Goal: Transaction & Acquisition: Purchase product/service

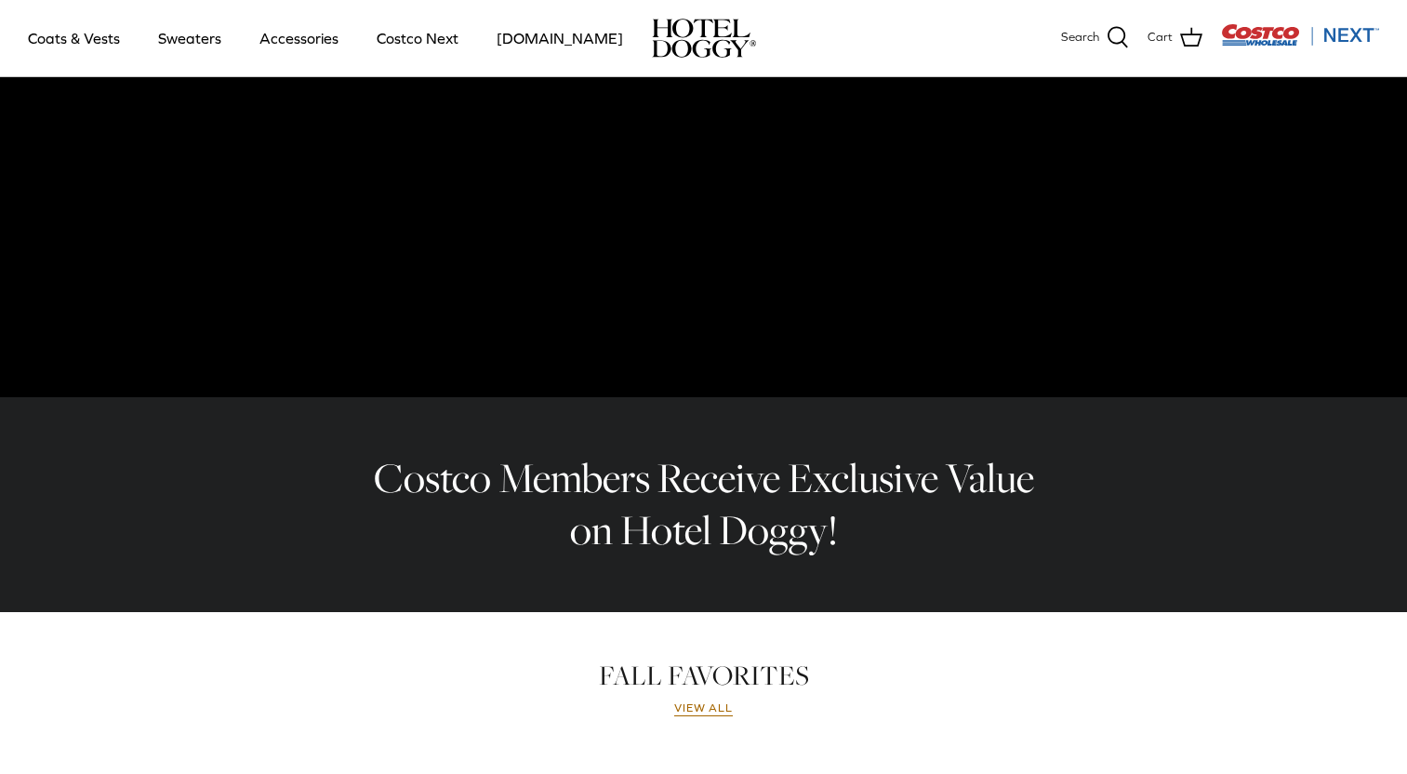
scroll to position [279, 0]
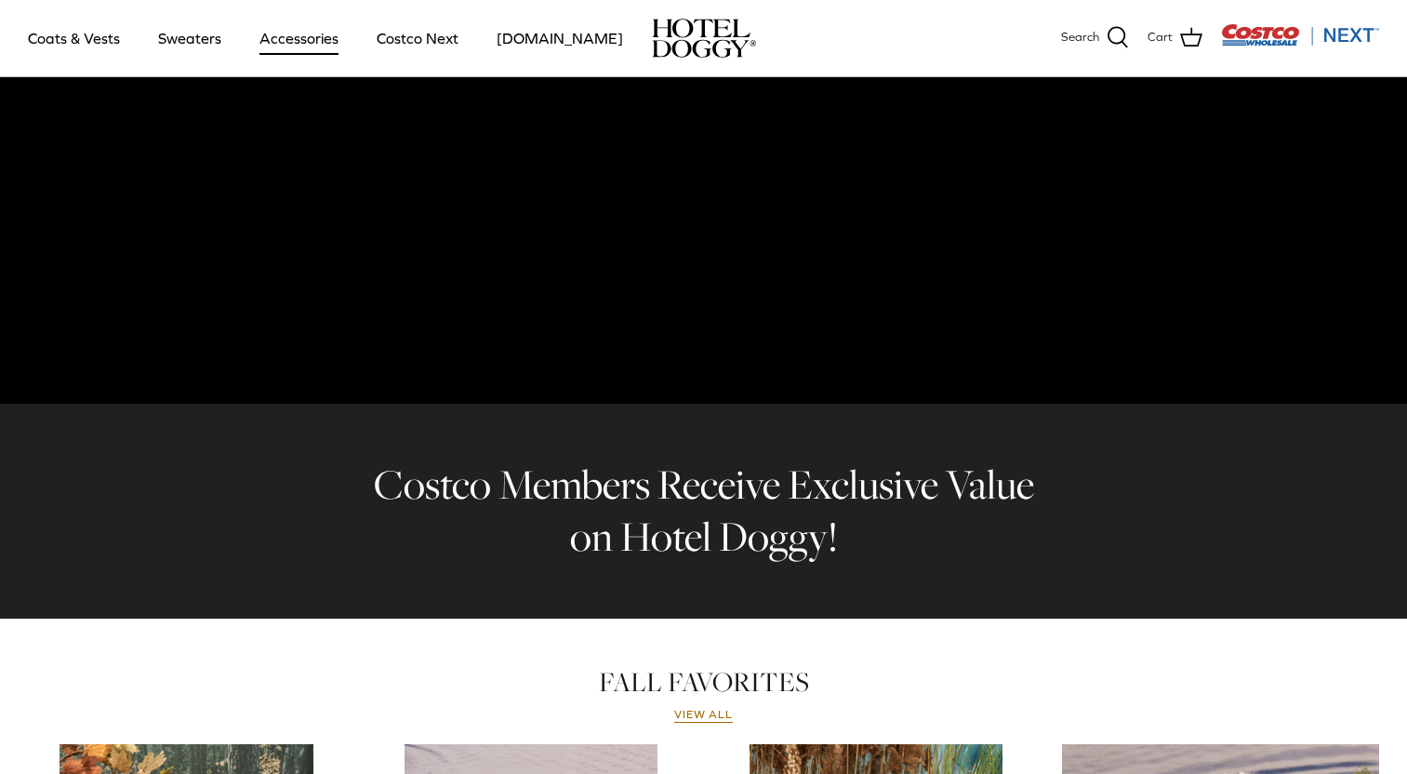
click at [283, 43] on link "Accessories" at bounding box center [299, 38] width 112 height 63
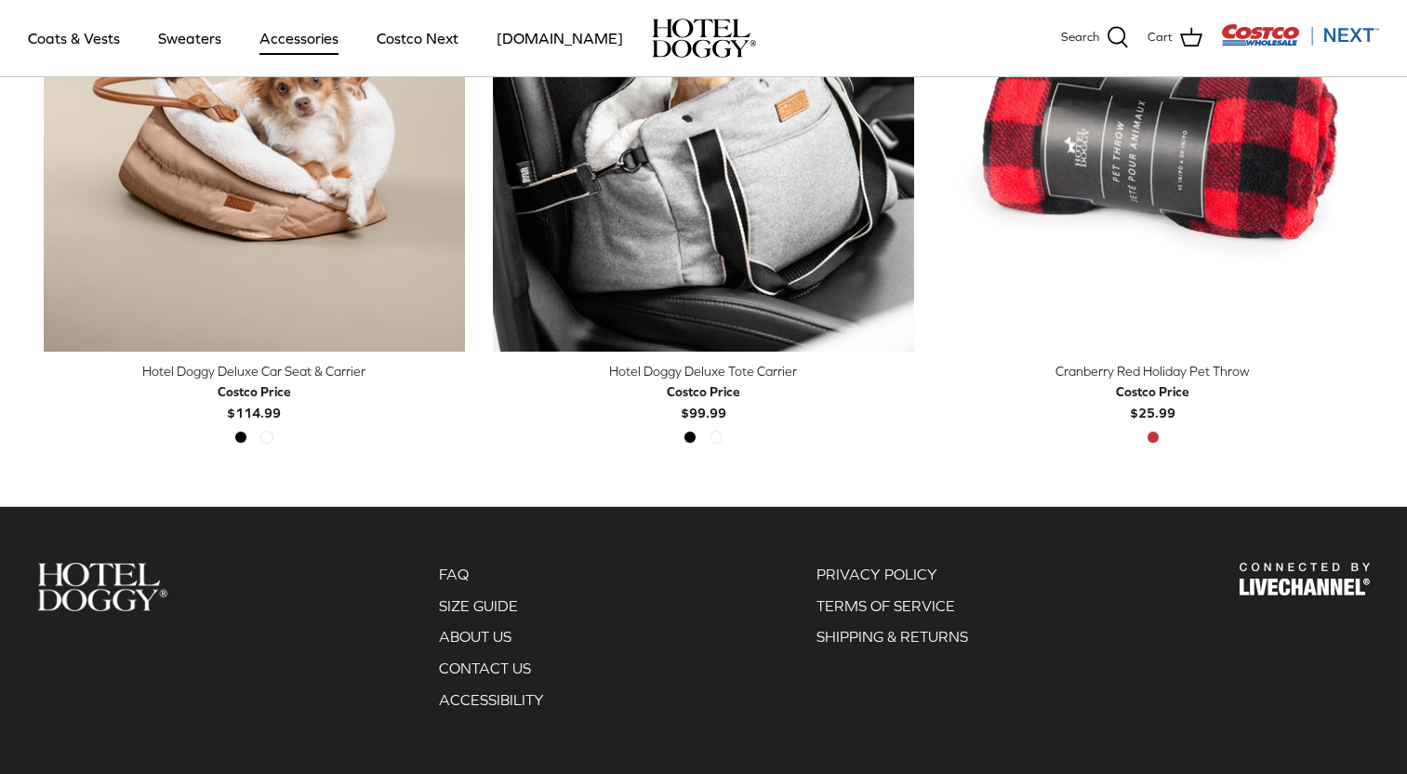
scroll to position [651, 0]
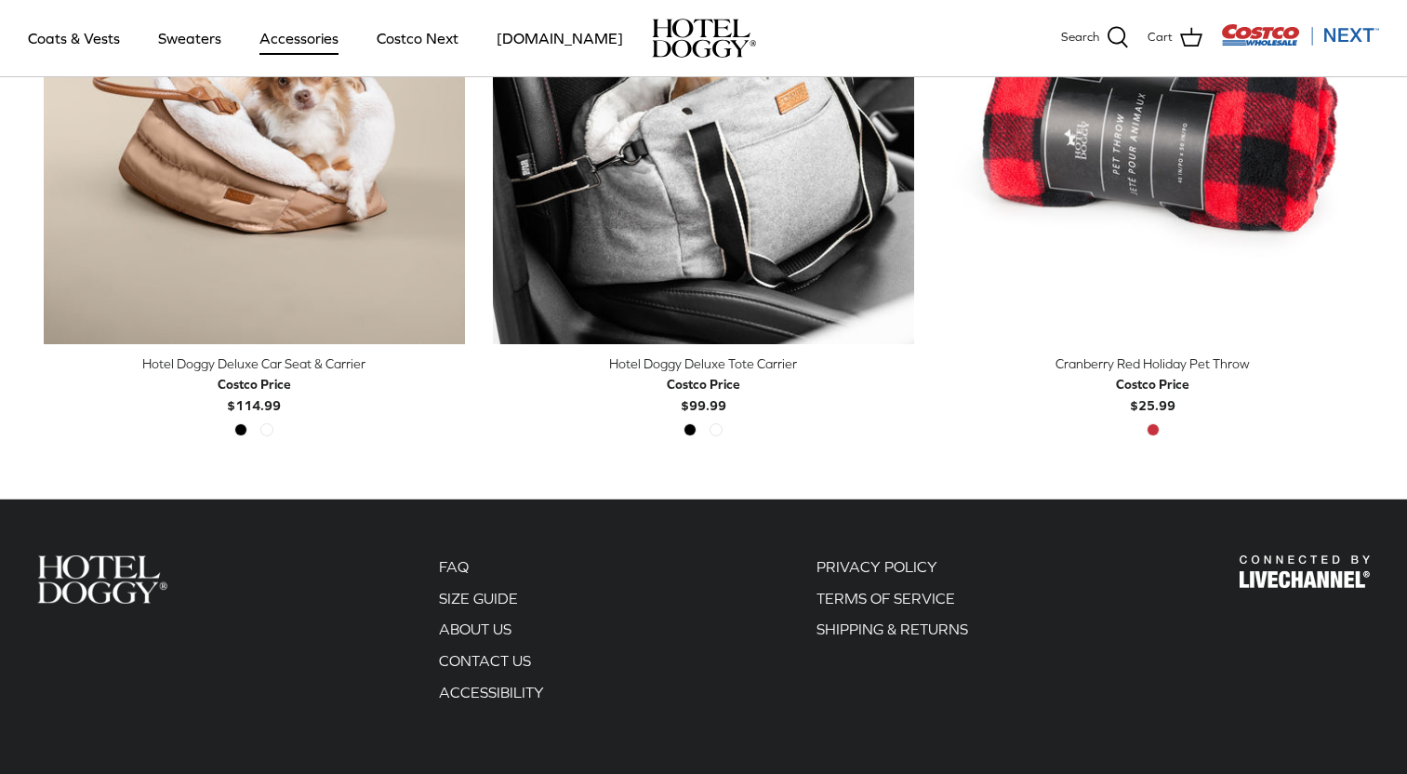
click at [705, 366] on div "Hotel Doggy Deluxe Tote Carrier" at bounding box center [703, 363] width 421 height 20
